Goal: Information Seeking & Learning: Compare options

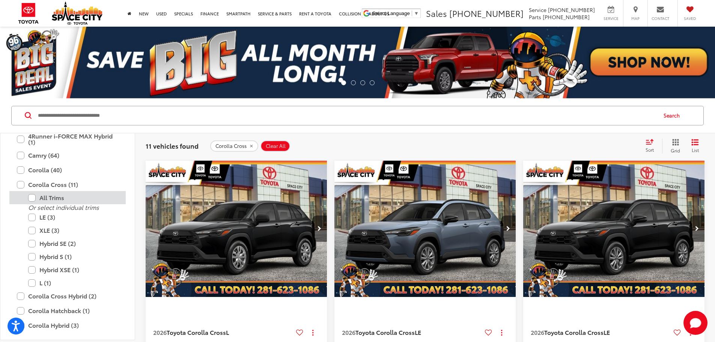
scroll to position [86, 0]
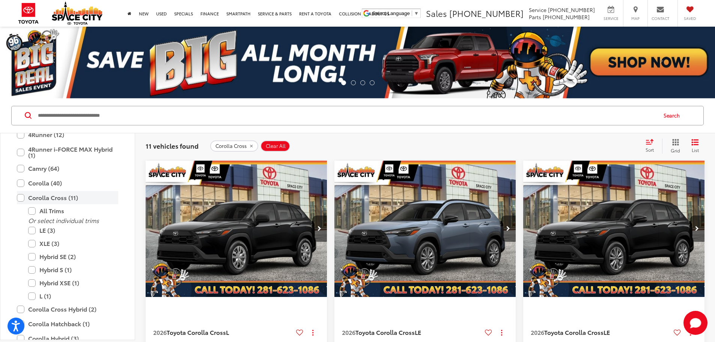
click at [39, 197] on label "Corolla Cross (11)" at bounding box center [67, 197] width 101 height 13
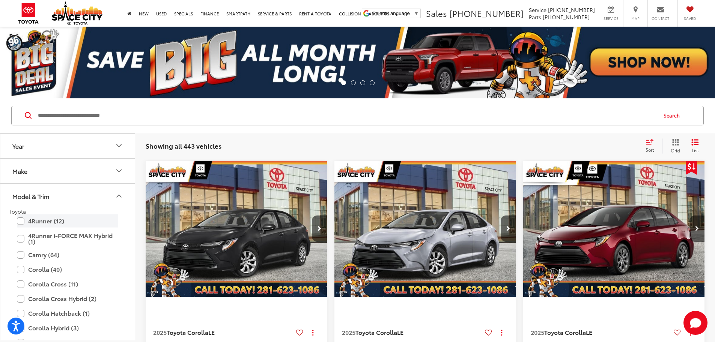
click at [53, 222] on label "4Runner (12)" at bounding box center [67, 220] width 101 height 13
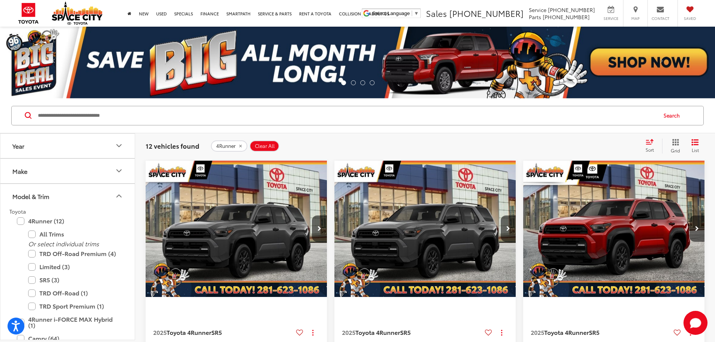
click at [241, 146] on icon "remove 4Runner" at bounding box center [240, 146] width 5 height 5
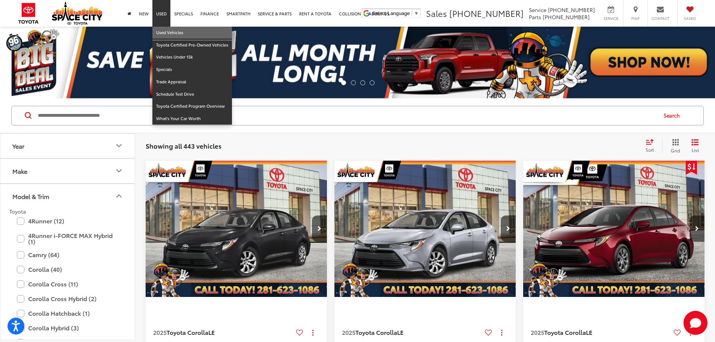
click at [167, 31] on link "Used Vehicles" at bounding box center [192, 33] width 80 height 12
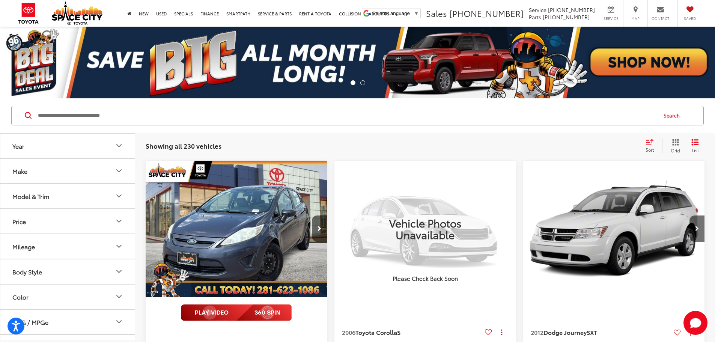
click at [61, 190] on button "Model & Trim" at bounding box center [67, 196] width 135 height 24
click at [45, 172] on button "Make" at bounding box center [67, 171] width 135 height 24
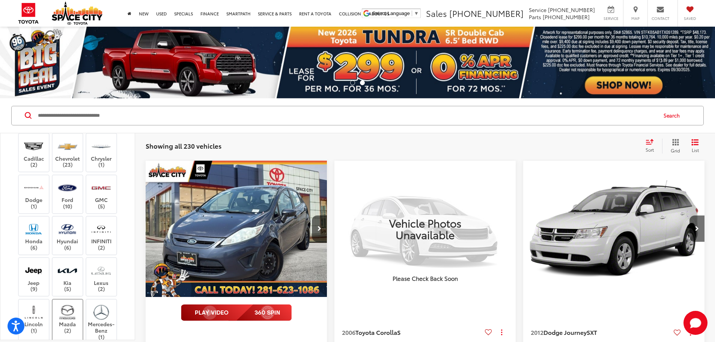
scroll to position [225, 0]
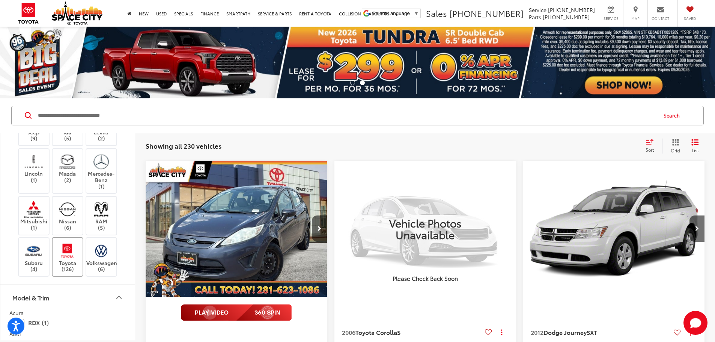
click at [71, 259] on img at bounding box center [67, 251] width 21 height 18
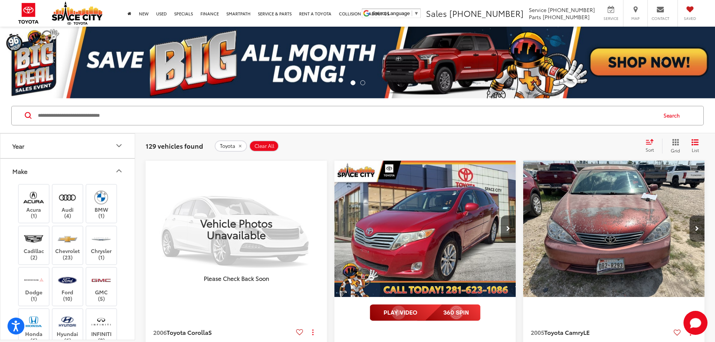
click at [86, 165] on button "Make" at bounding box center [67, 171] width 135 height 24
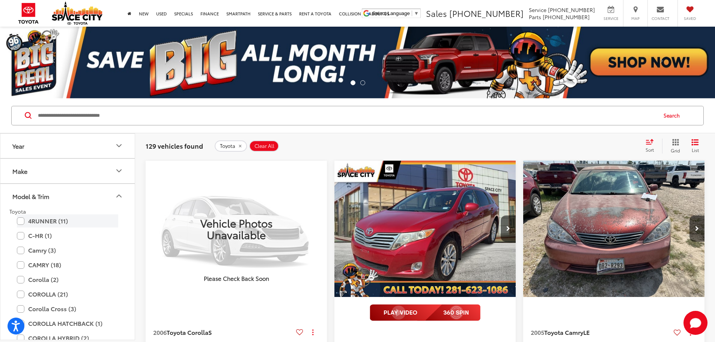
click at [66, 227] on label "4RUNNER (11)" at bounding box center [67, 220] width 101 height 13
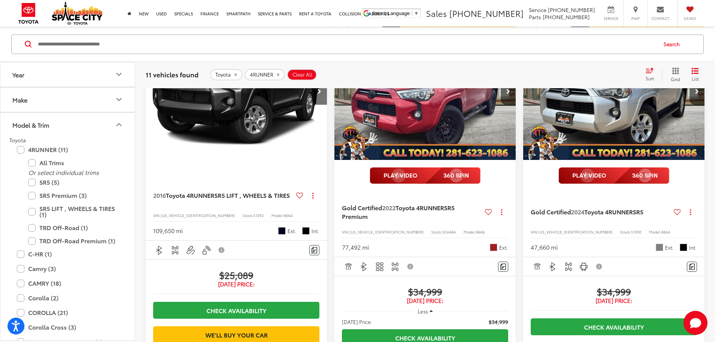
scroll to position [150, 0]
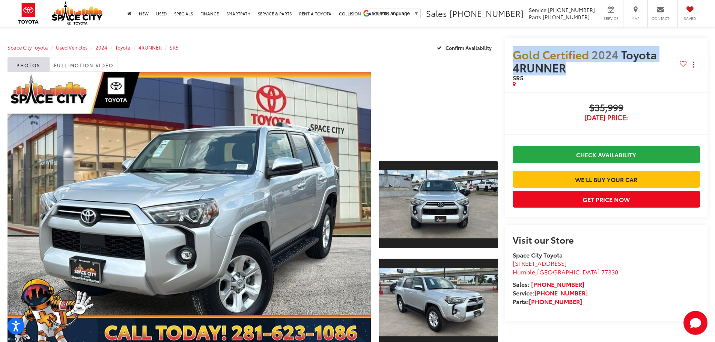
drag, startPoint x: 583, startPoint y: 71, endPoint x: 513, endPoint y: 55, distance: 71.6
click at [513, 55] on span "Gold Certified 2024 Toyota 4RUNNER" at bounding box center [596, 61] width 167 height 26
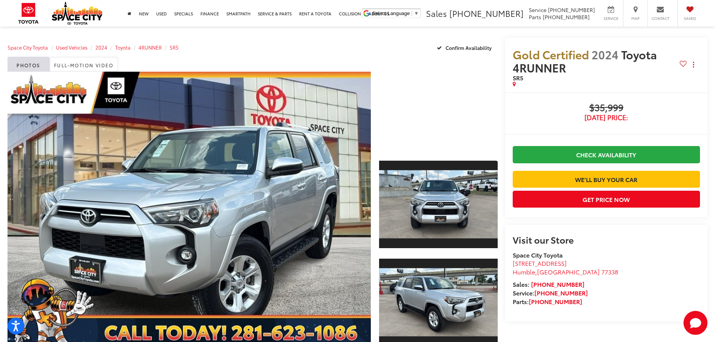
click at [531, 83] on div at bounding box center [596, 83] width 167 height 5
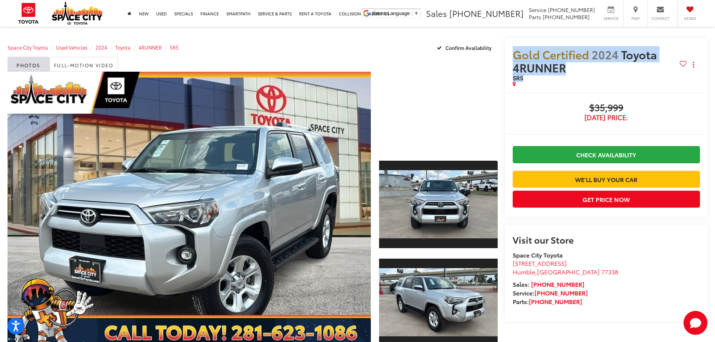
drag, startPoint x: 530, startPoint y: 80, endPoint x: 512, endPoint y: 59, distance: 27.4
click at [512, 59] on div "Gold Certified 2024 Toyota 4RUNNER SR5 Copy Link Share Print" at bounding box center [606, 65] width 203 height 54
copy h2 "Gold Certified 2024 Toyota 4RUNNER SR5"
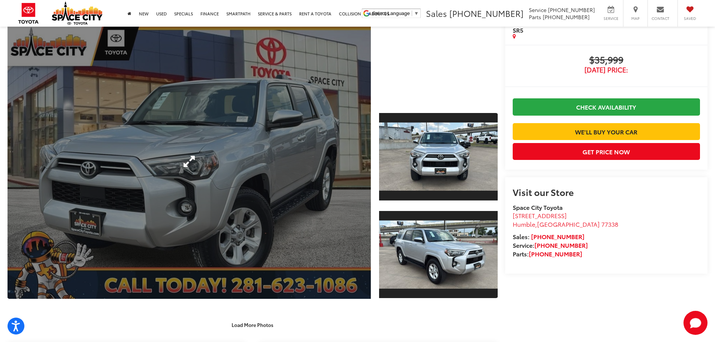
scroll to position [225, 0]
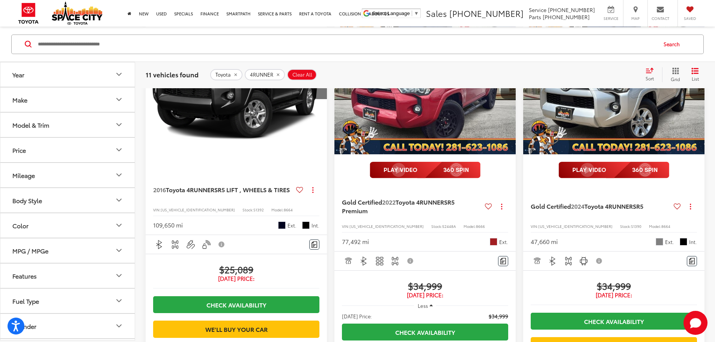
scroll to position [147, 0]
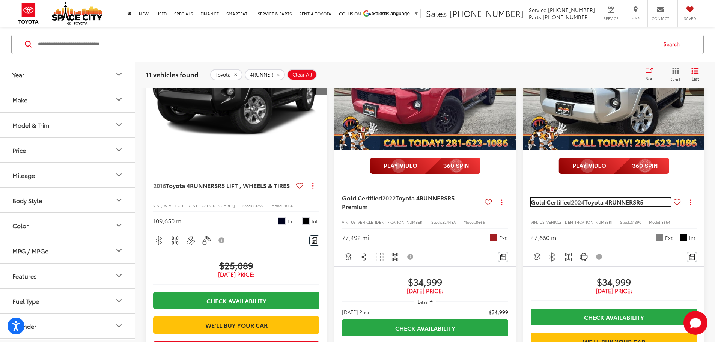
click at [571, 197] on span "2024" at bounding box center [578, 201] width 14 height 9
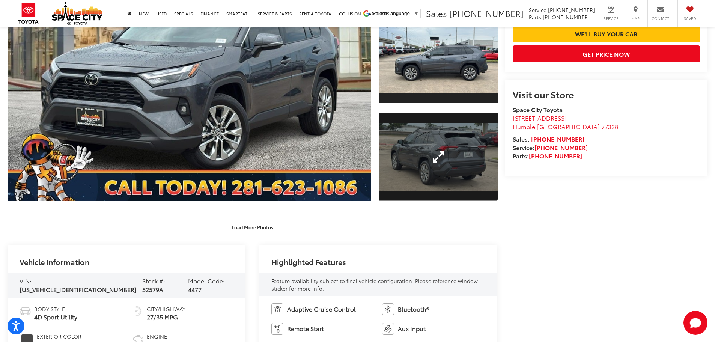
scroll to position [113, 0]
